Goal: Task Accomplishment & Management: Use online tool/utility

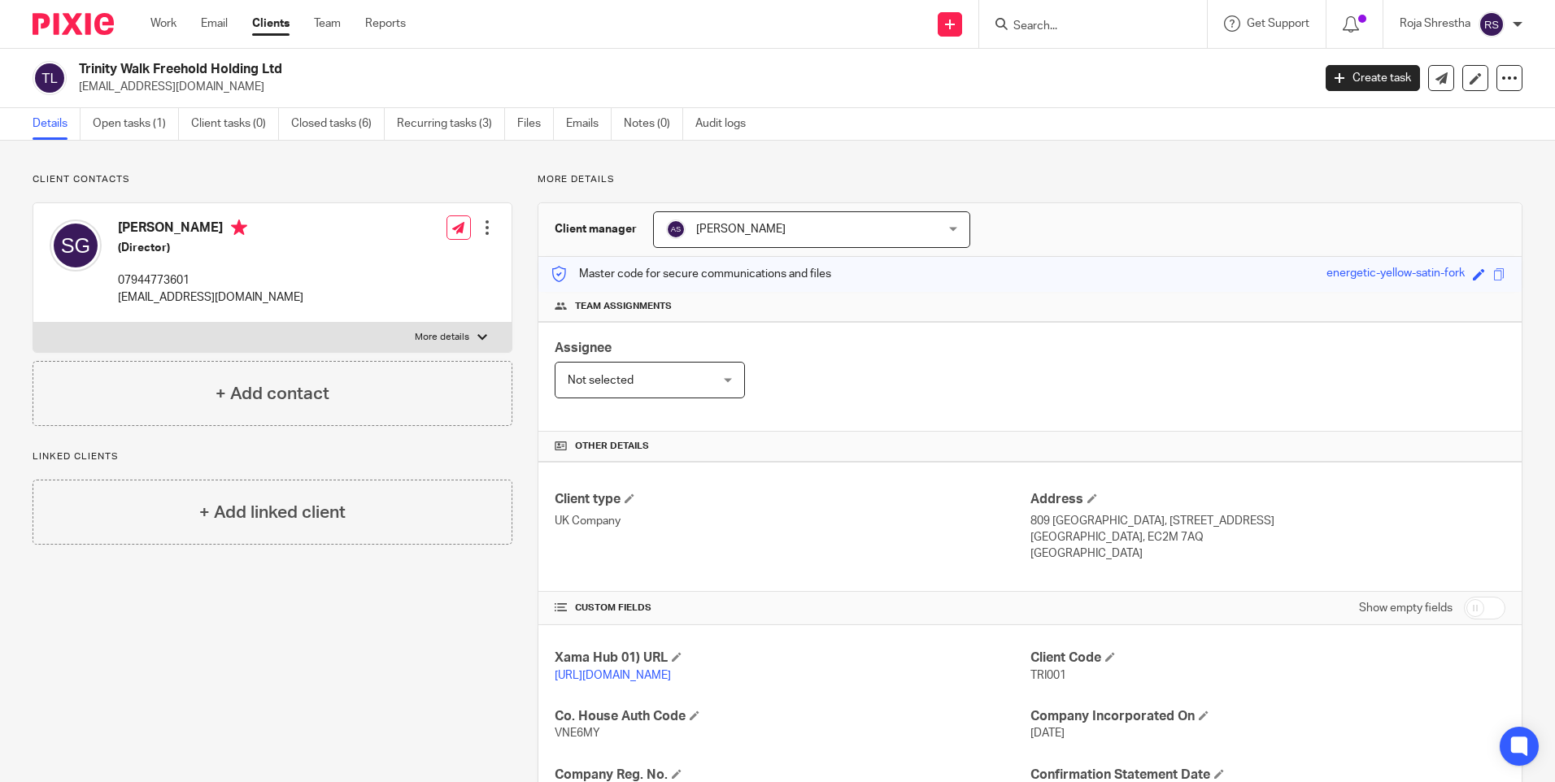
click at [83, 28] on img at bounding box center [73, 24] width 81 height 22
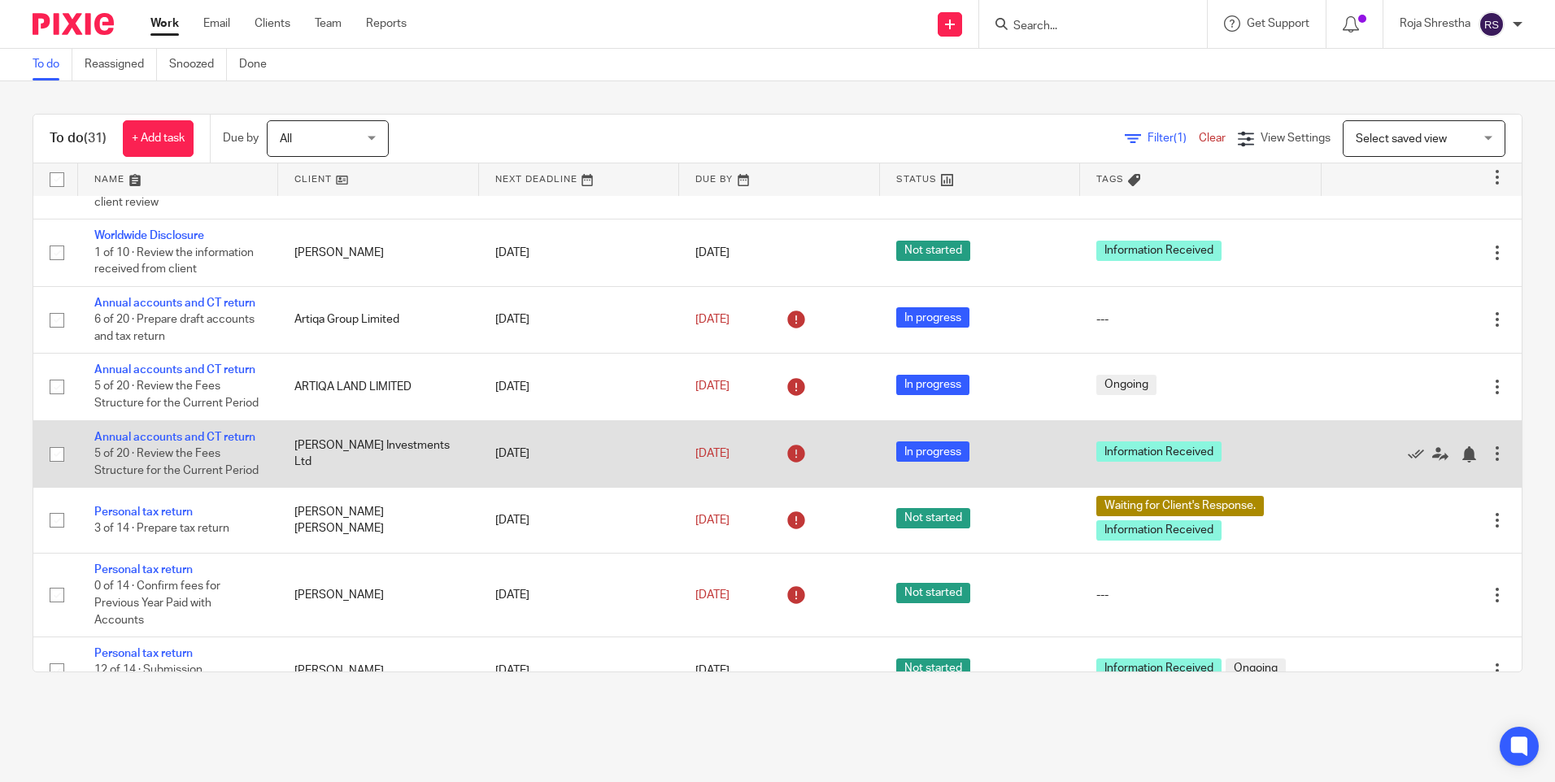
scroll to position [1382, 0]
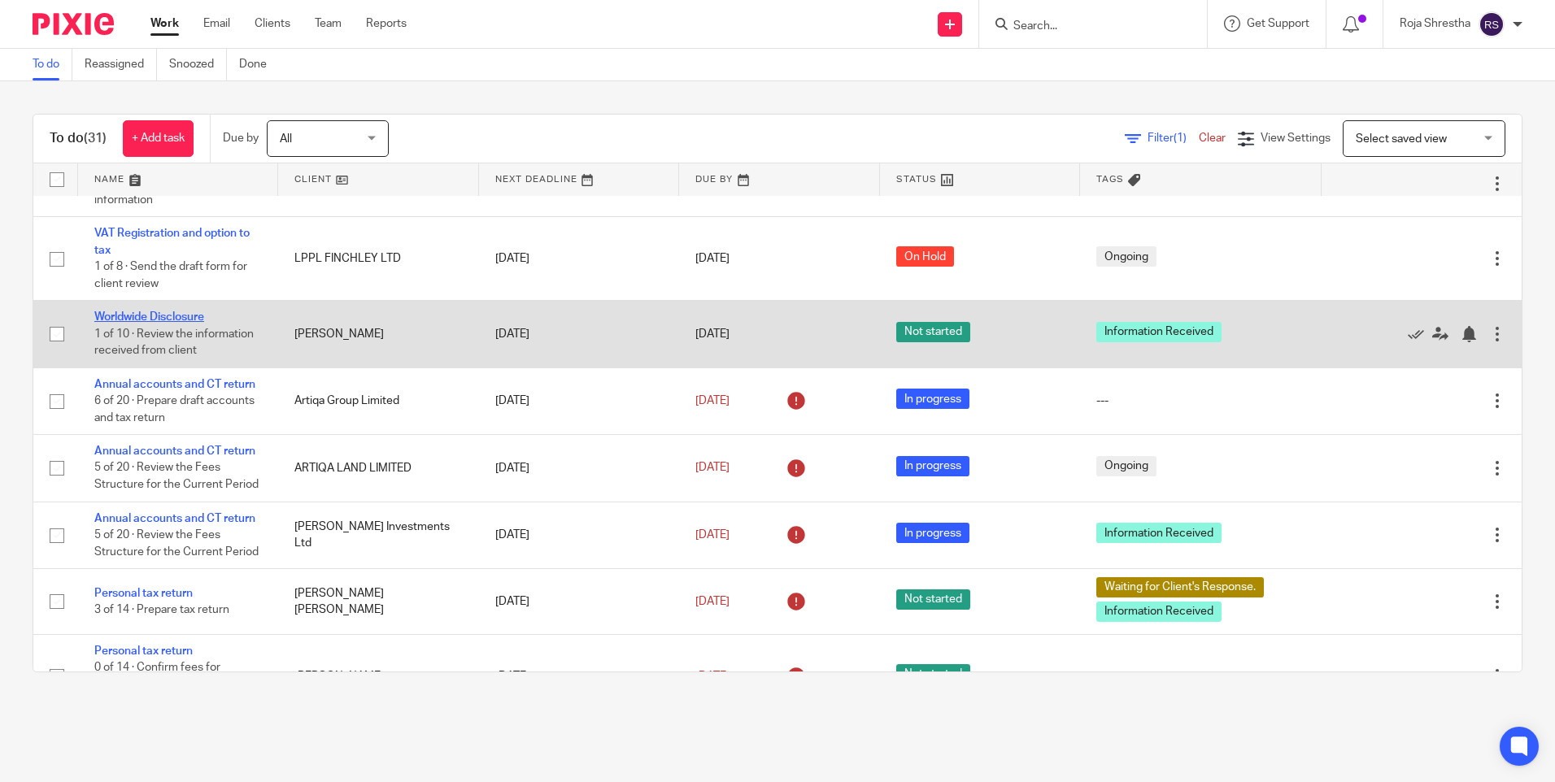
click at [176, 312] on link "Worldwide Disclosure" at bounding box center [149, 316] width 110 height 11
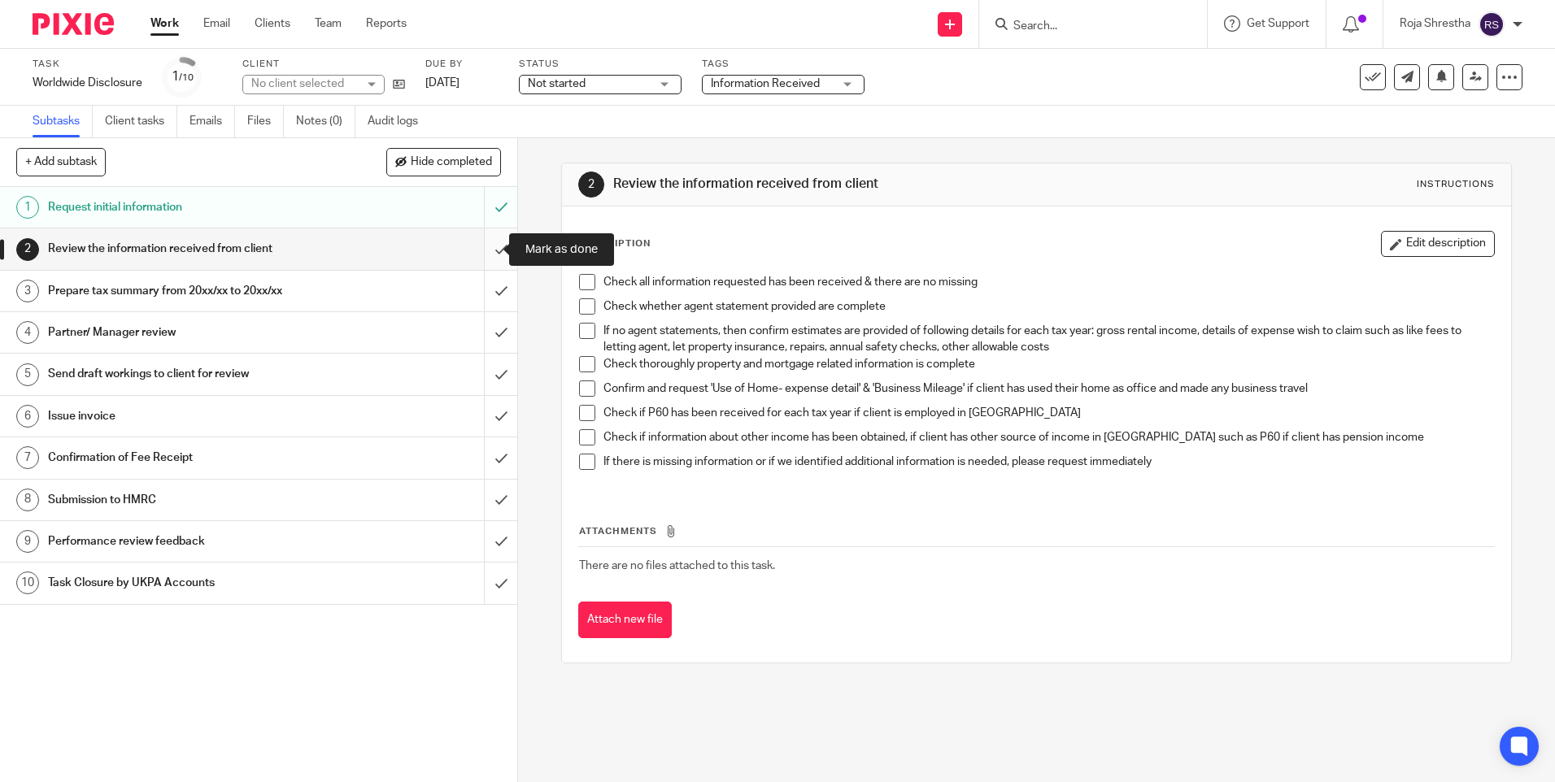
click at [488, 250] on input "submit" at bounding box center [258, 248] width 517 height 41
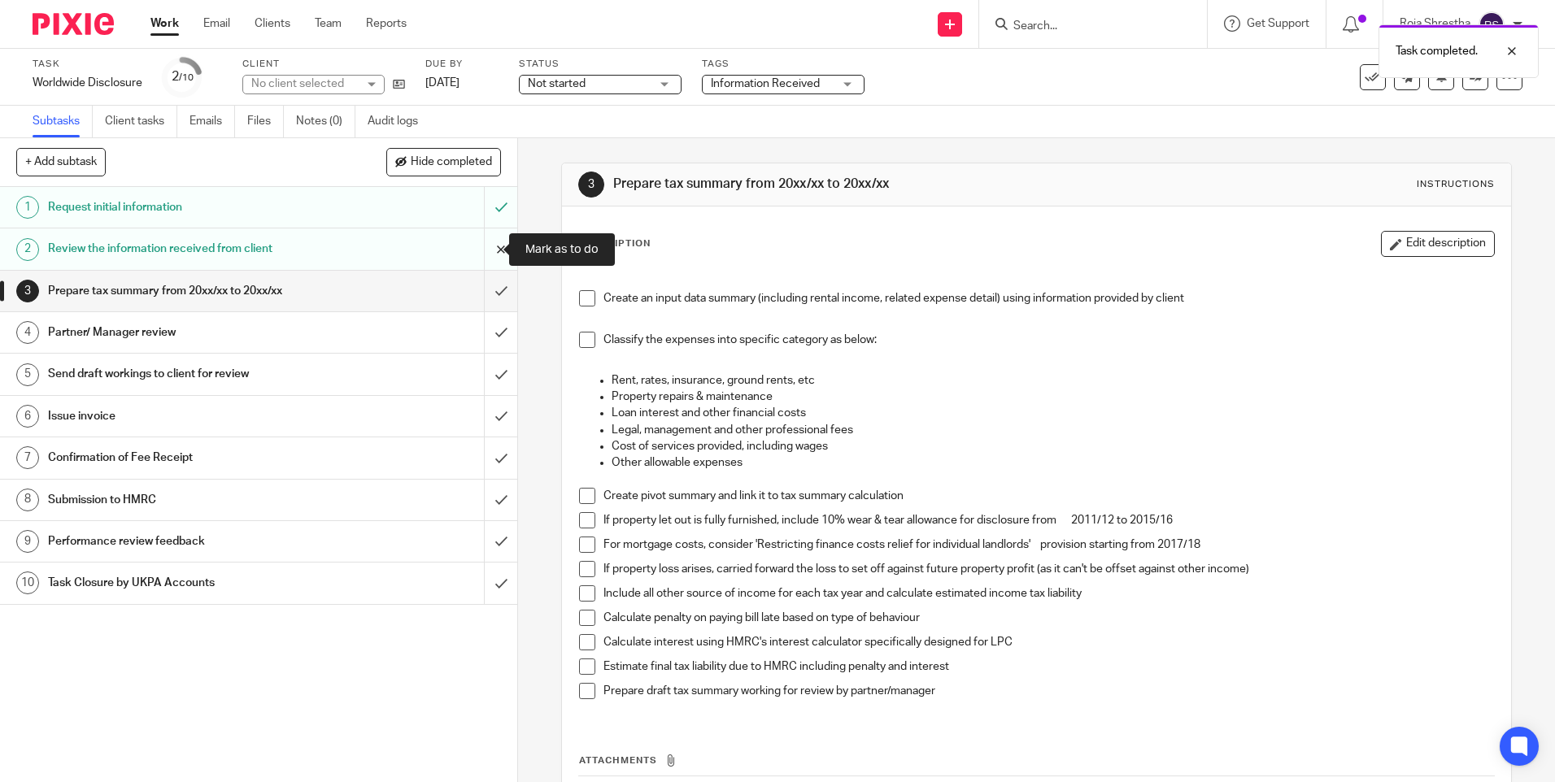
click at [484, 248] on input "submit" at bounding box center [258, 248] width 517 height 41
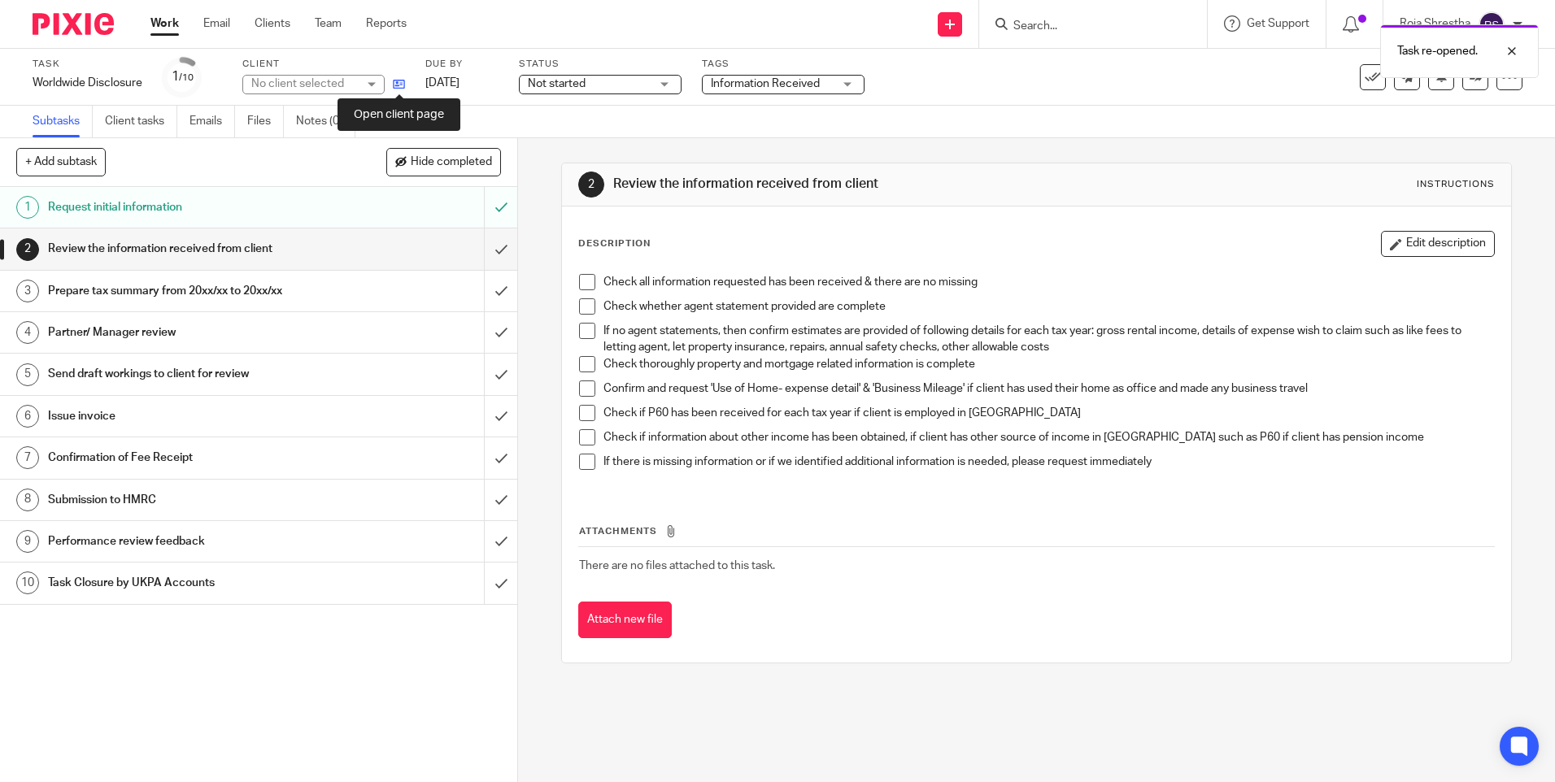
click at [402, 82] on icon at bounding box center [399, 84] width 12 height 12
